Goal: Transaction & Acquisition: Download file/media

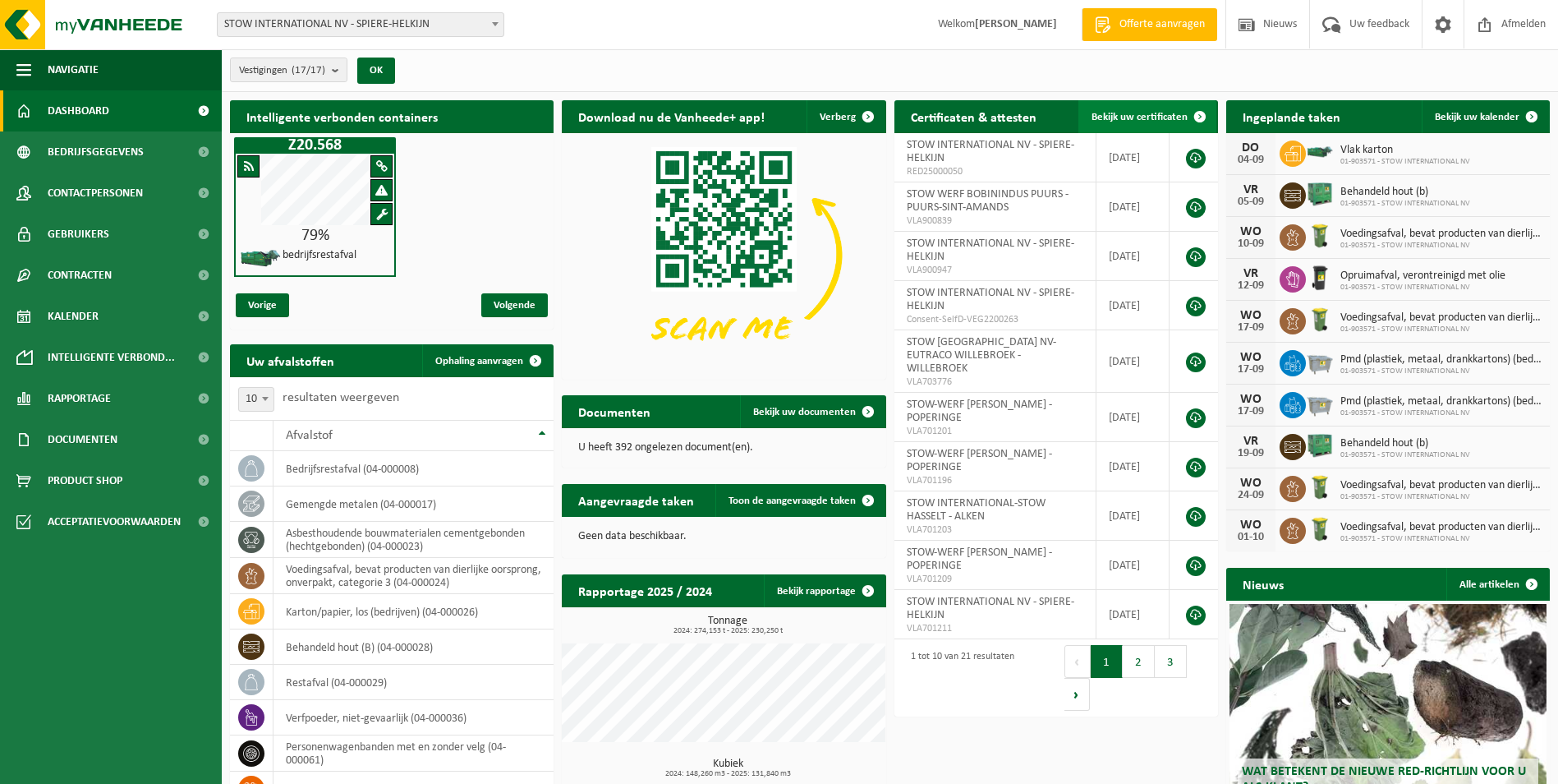
click at [1147, 112] on span "Bekijk uw certificaten" at bounding box center [1140, 117] width 97 height 11
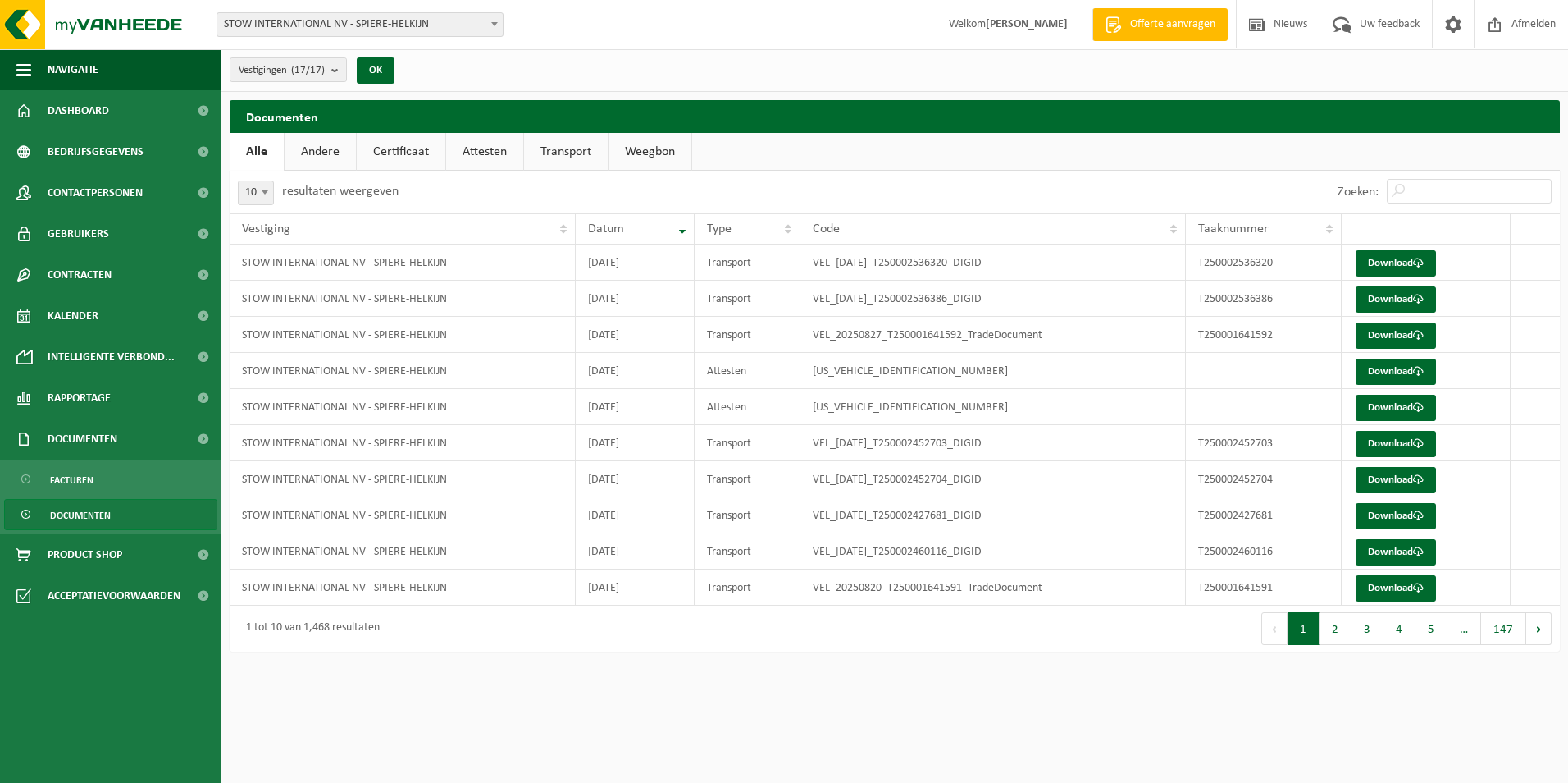
click at [314, 159] on link "Andere" at bounding box center [320, 152] width 71 height 38
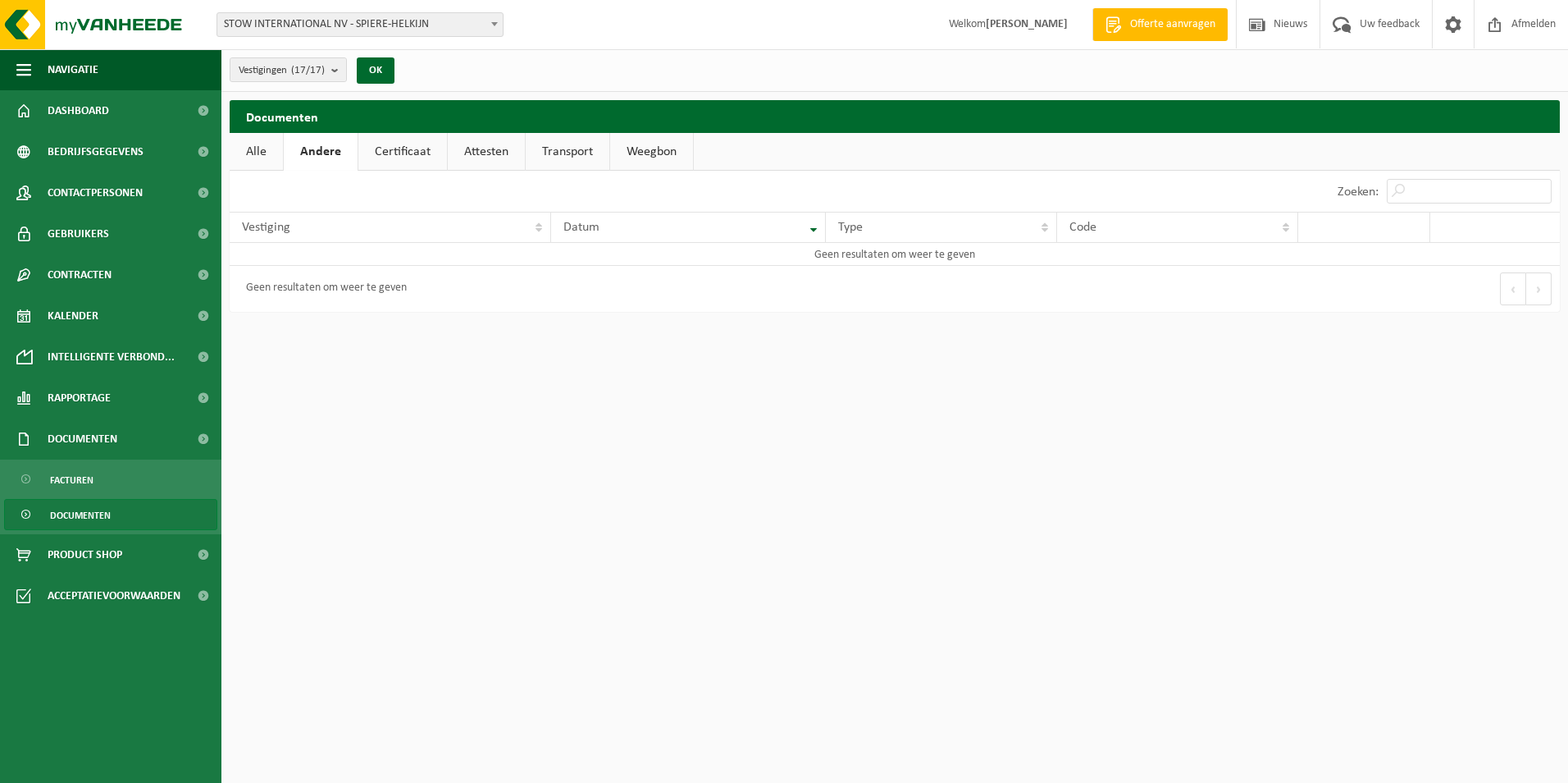
click at [388, 159] on link "Certificaat" at bounding box center [402, 152] width 88 height 38
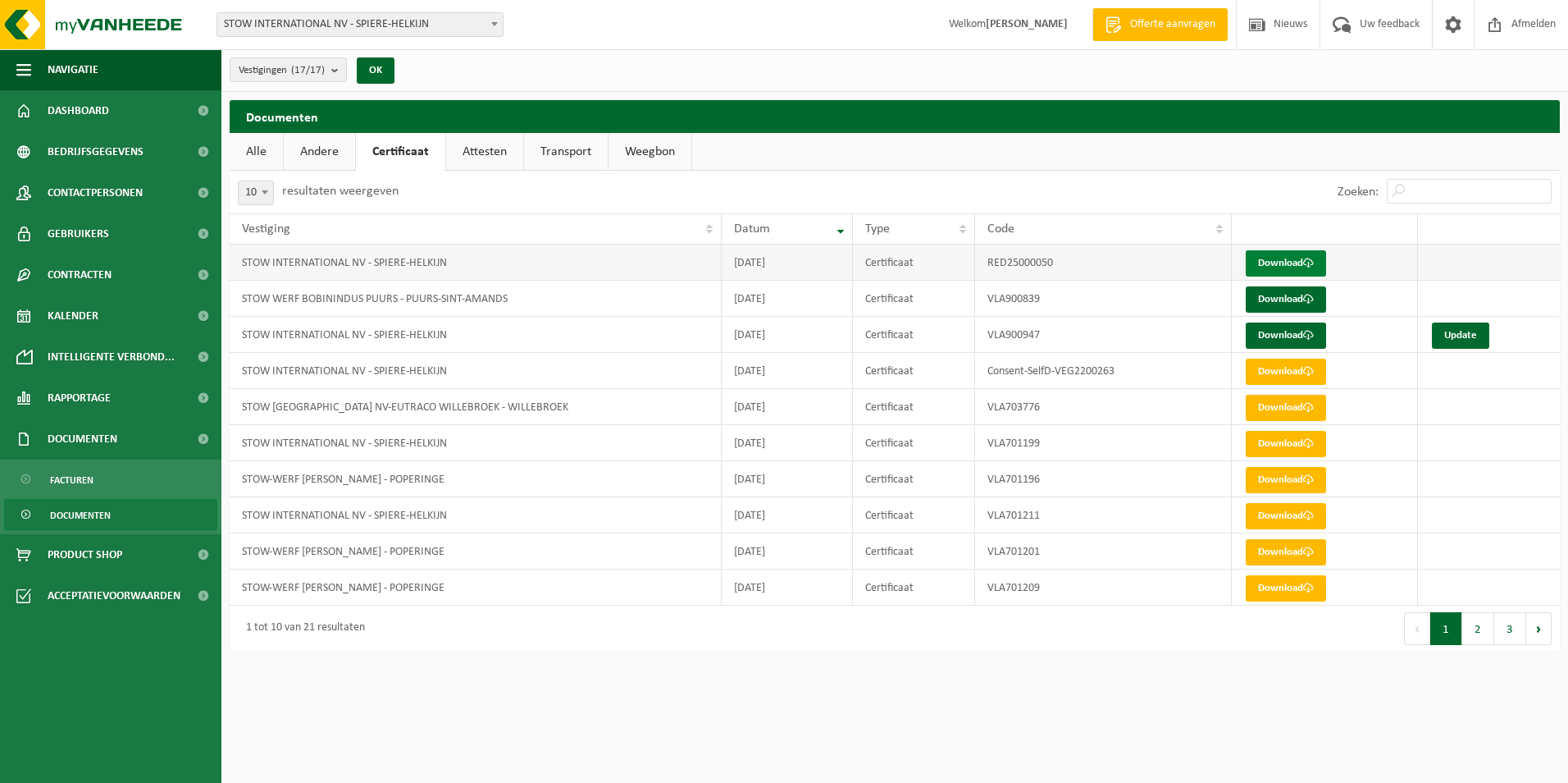
click at [1288, 264] on link "Download" at bounding box center [1285, 263] width 80 height 26
click at [1305, 336] on span at bounding box center [1309, 336] width 11 height 11
click at [480, 156] on link "Attesten" at bounding box center [484, 152] width 77 height 38
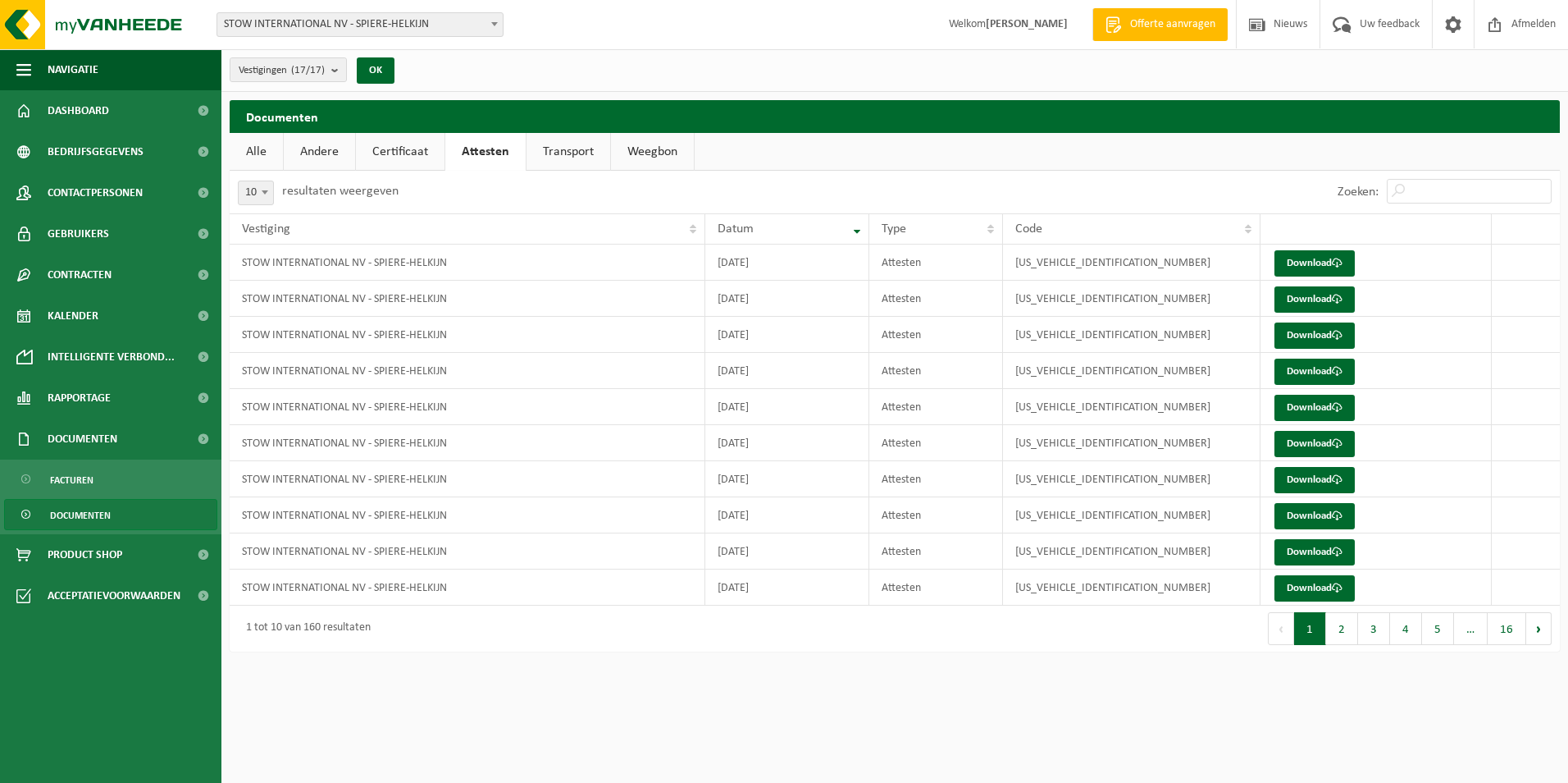
click at [562, 157] on link "Transport" at bounding box center [568, 152] width 84 height 38
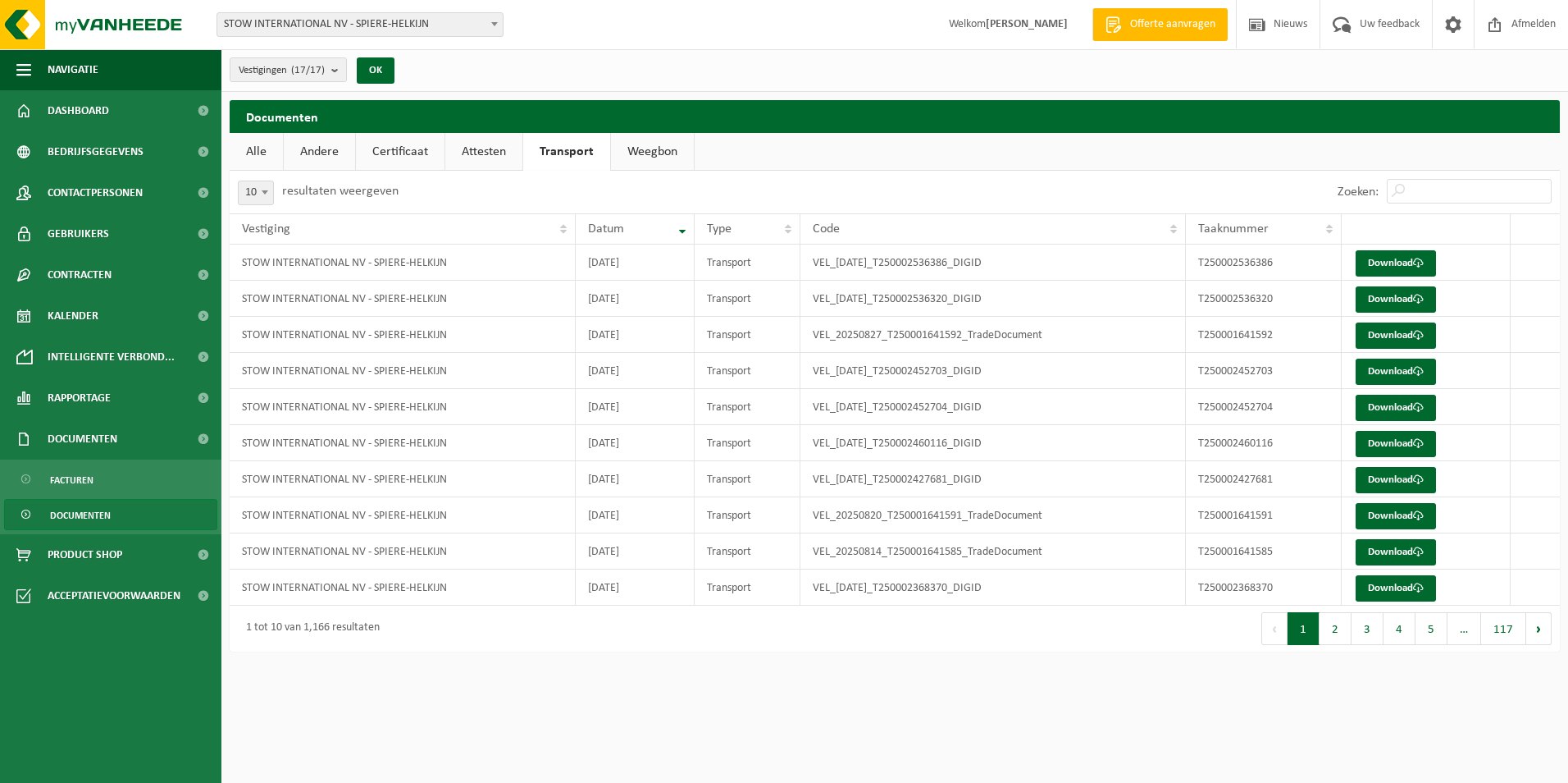
click at [661, 154] on link "Weegbon" at bounding box center [652, 152] width 83 height 38
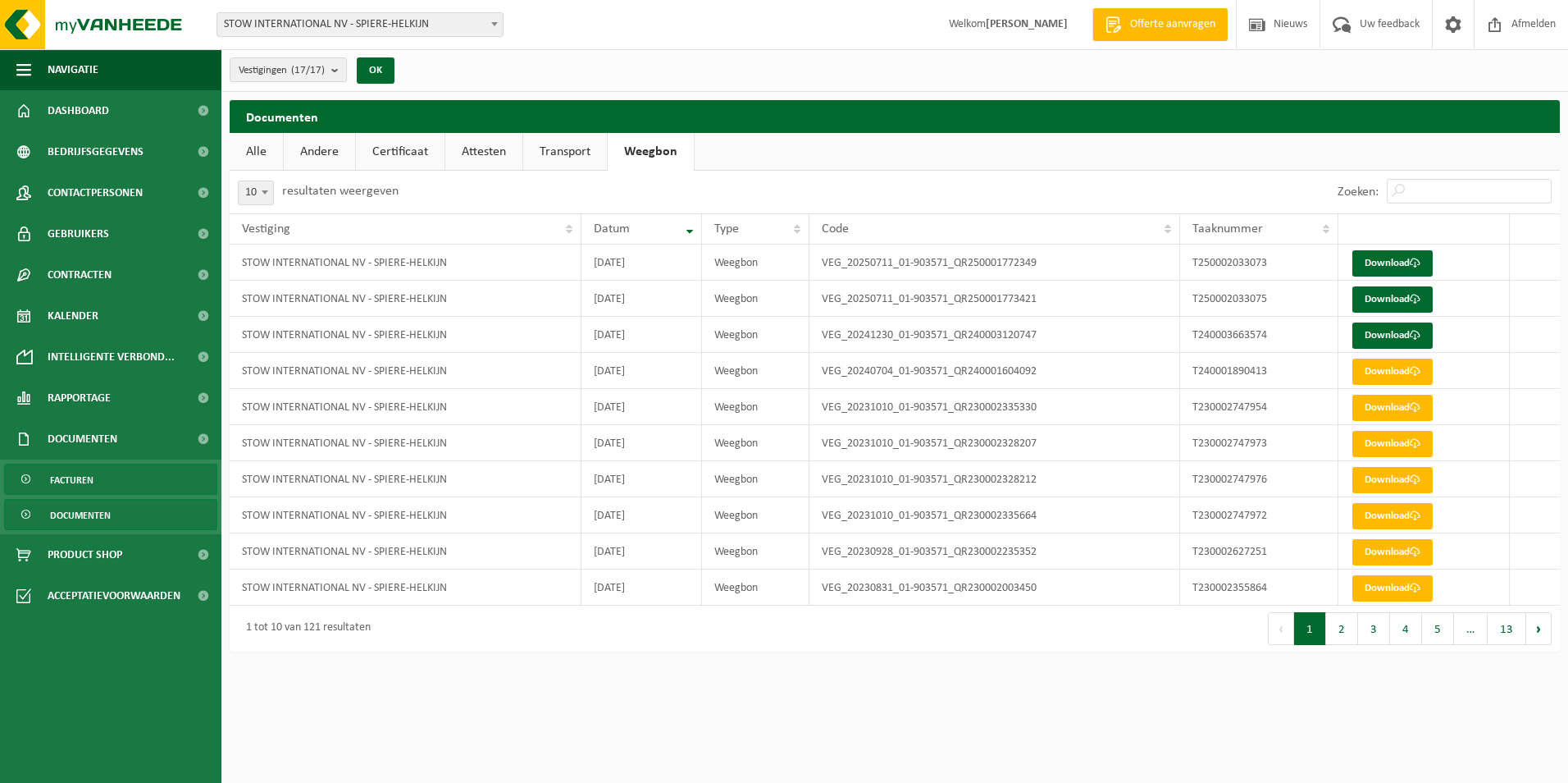
click at [84, 487] on span "Facturen" at bounding box center [72, 480] width 44 height 31
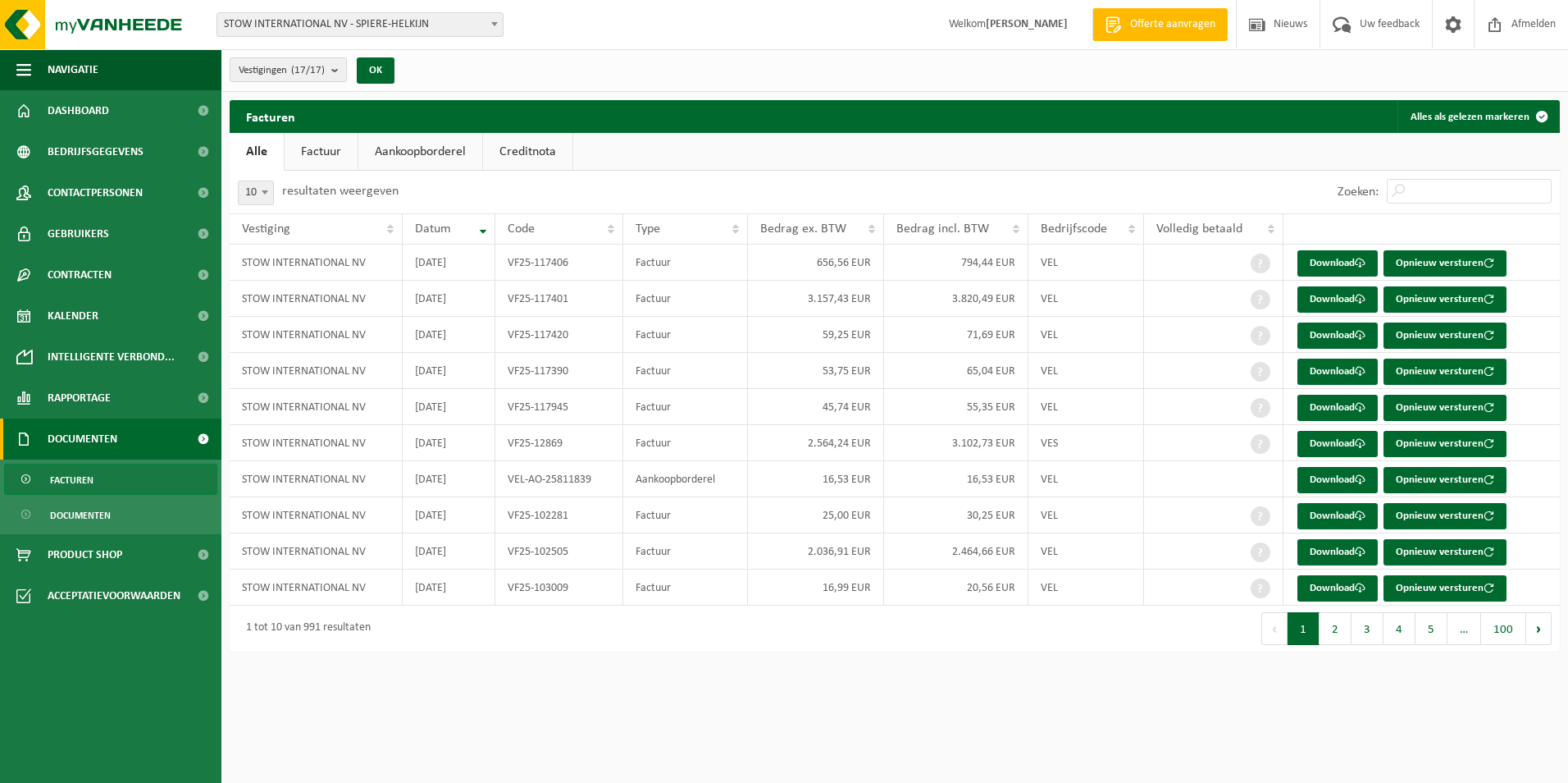
click at [454, 146] on link "Aankoopborderel" at bounding box center [420, 152] width 124 height 38
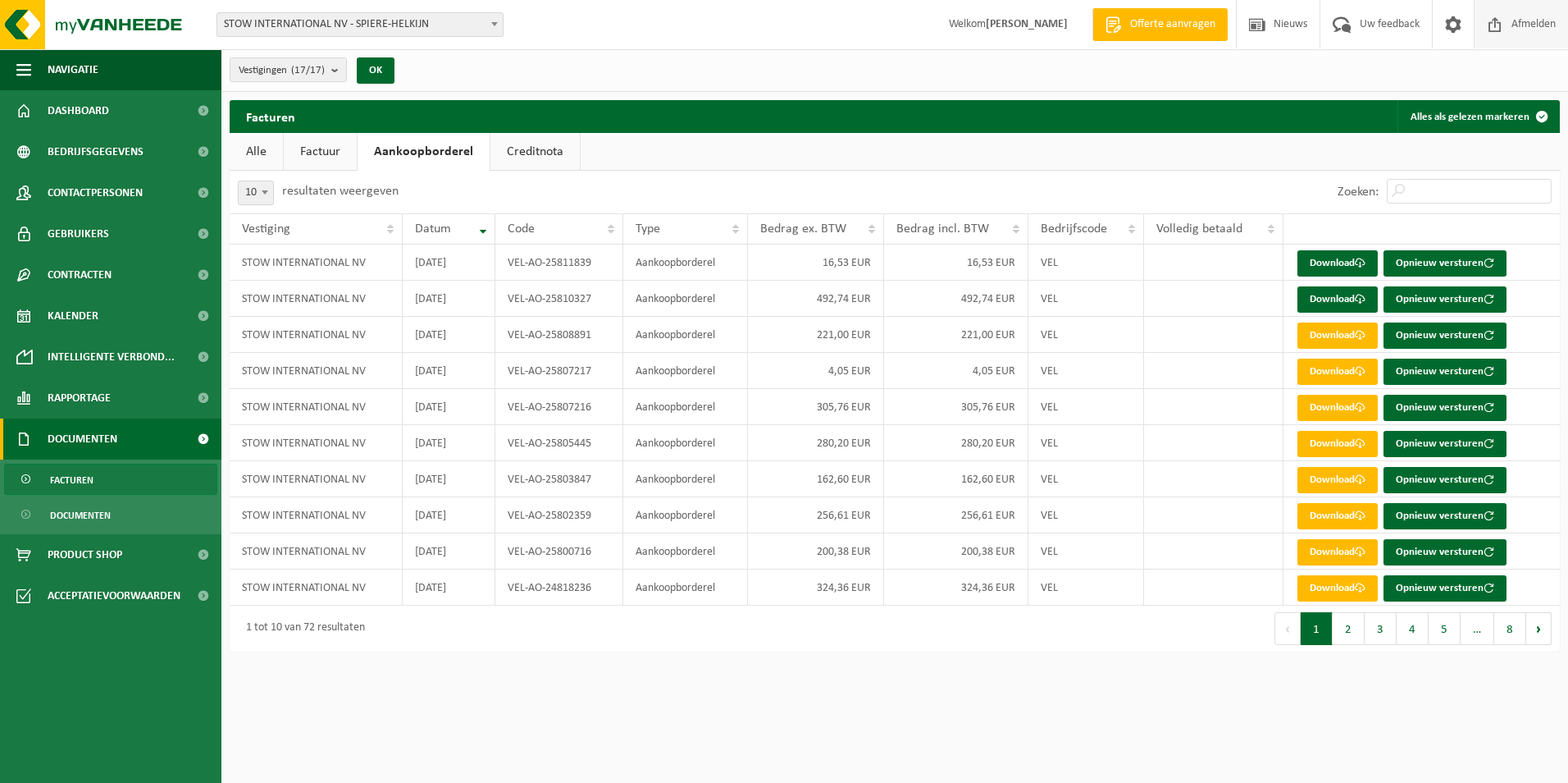
click at [1524, 18] on span "Afmelden" at bounding box center [1533, 24] width 53 height 48
